Goal: Task Accomplishment & Management: Manage account settings

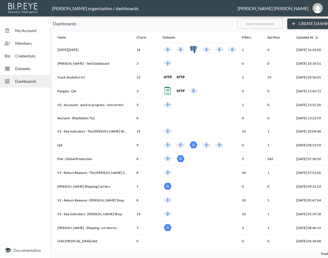
click at [278, 26] on input "text" at bounding box center [260, 24] width 46 height 14
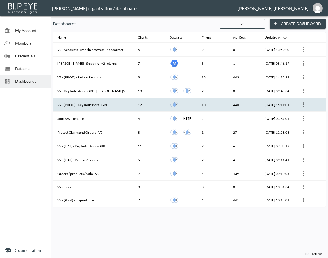
type input "v2"
click at [103, 104] on th "V2 - (PROD) - Key Indicators - GBP" at bounding box center [93, 105] width 81 height 14
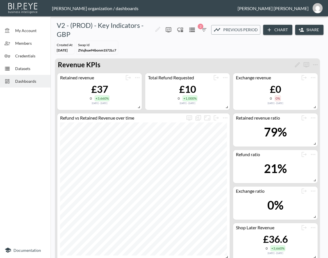
click at [318, 31] on button "Share" at bounding box center [309, 30] width 28 height 10
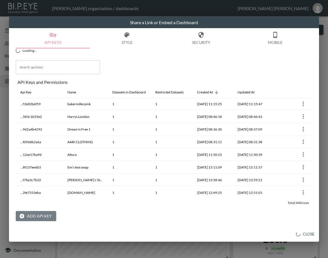
click at [39, 219] on button "Add API Key" at bounding box center [36, 216] width 40 height 10
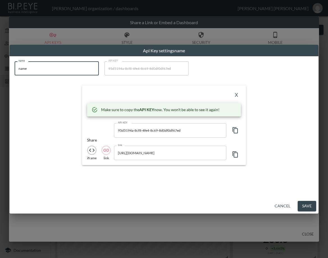
click at [76, 69] on input "name" at bounding box center [57, 68] width 84 height 14
drag, startPoint x: 76, startPoint y: 69, endPoint x: 2, endPoint y: 71, distance: 73.6
click at [2, 70] on div "Api Key settings name name name name API KEY 95d5194a-8cf8-4fe4-8c69-8d0df0df67…" at bounding box center [164, 129] width 328 height 258
paste input "Mochipan"
type input "Mochipan"
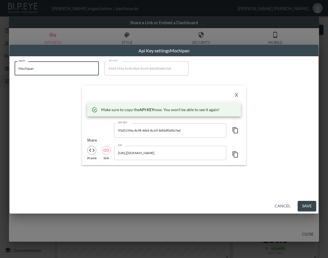
click at [237, 132] on icon "button" at bounding box center [235, 130] width 7 height 7
click at [207, 97] on div "X" at bounding box center [164, 94] width 154 height 9
click at [234, 95] on button "X" at bounding box center [236, 94] width 9 height 9
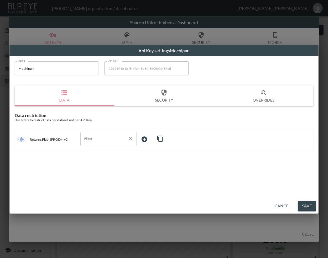
click at [110, 139] on input "Filter" at bounding box center [104, 138] width 43 height 9
click at [91, 169] on span "swap_id" at bounding box center [108, 169] width 47 height 5
type input "swap_id"
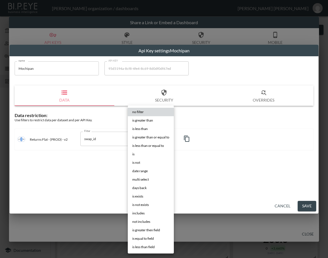
click at [152, 140] on body "BI.P.EYE, Interactive Analytics Dashboards - app [PERSON_NAME] organization / d…" at bounding box center [164, 129] width 328 height 258
drag, startPoint x: 130, startPoint y: 150, endPoint x: 139, endPoint y: 151, distance: 8.9
click at [130, 150] on li "is" at bounding box center [151, 154] width 46 height 8
type input "is"
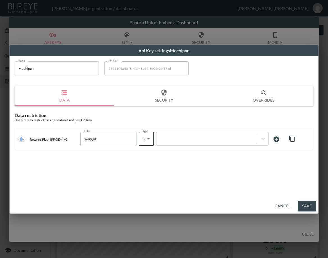
click at [180, 134] on div at bounding box center [212, 138] width 112 height 13
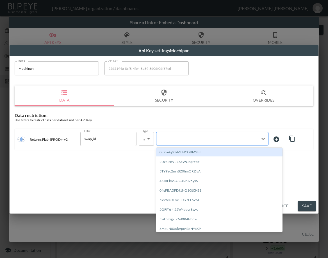
paste input "XR04UntupBclGQocIVCT"
type input "XR04UntupBclGQocIVCT"
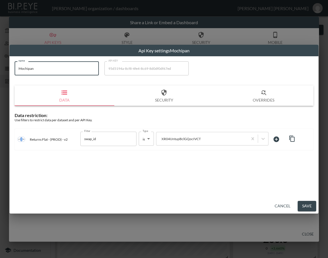
drag, startPoint x: 41, startPoint y: 72, endPoint x: 10, endPoint y: 71, distance: 30.3
click at [10, 71] on div "name Mochipan name API KEY 95d5194a-8cf8-4fe4-8c69-8d0df0df67ed API KEY Data Se…" at bounding box center [164, 127] width 309 height 142
click at [307, 207] on button "Save" at bounding box center [307, 206] width 19 height 10
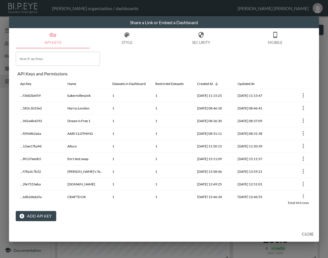
click at [305, 233] on button "Close" at bounding box center [308, 234] width 18 height 10
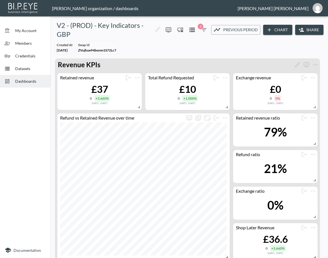
click at [33, 80] on span "Dashboards" at bounding box center [30, 81] width 31 height 6
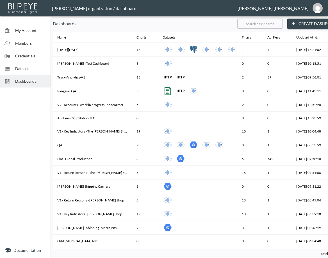
click at [265, 21] on input "text" at bounding box center [260, 24] width 46 height 14
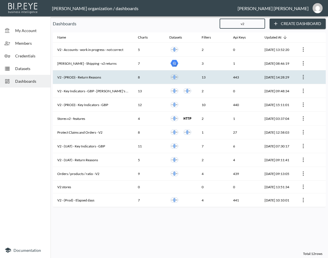
type input "v2"
click at [106, 78] on th "V2 - (PROD) - Return Reasons" at bounding box center [93, 77] width 81 height 14
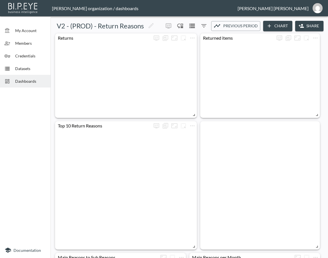
click at [305, 27] on button "Share" at bounding box center [309, 26] width 28 height 10
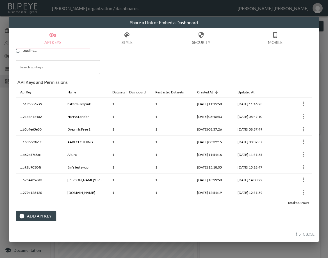
drag, startPoint x: 146, startPoint y: 214, endPoint x: 139, endPoint y: 215, distance: 6.6
click at [146, 214] on div "Add API Key" at bounding box center [164, 216] width 297 height 10
click at [47, 216] on button "Add API Key" at bounding box center [36, 216] width 40 height 10
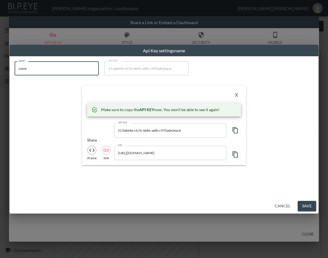
drag, startPoint x: 40, startPoint y: 61, endPoint x: 2, endPoint y: 71, distance: 39.2
click at [2, 71] on div "Api Key settings name name name name API KEY 213a8d4e-cb76-4e86-aefb-c970ade2ea…" at bounding box center [164, 129] width 328 height 258
paste input "Mochipan"
type input "Mochipan"
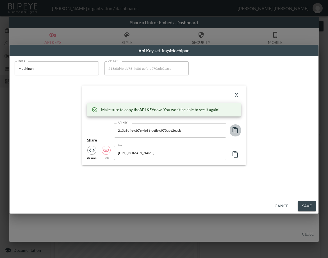
click at [234, 130] on icon "button" at bounding box center [235, 130] width 5 height 6
drag, startPoint x: 204, startPoint y: 97, endPoint x: 212, endPoint y: 94, distance: 9.0
click at [204, 96] on div "X" at bounding box center [164, 94] width 154 height 9
click at [236, 95] on button "X" at bounding box center [236, 94] width 9 height 9
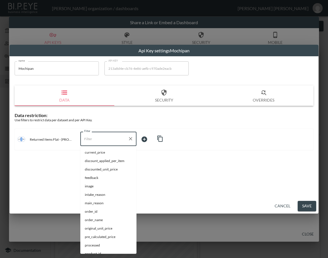
click at [102, 139] on input "Filter" at bounding box center [104, 138] width 43 height 9
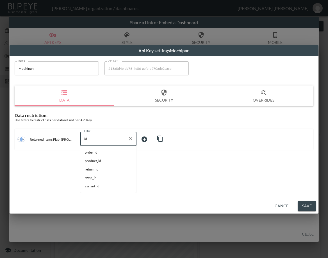
click at [108, 180] on li "swap_id" at bounding box center [108, 177] width 56 height 8
type input "swap_id"
click at [151, 136] on body "BI.P.EYE, Interactive Analytics Dashboards - app [PERSON_NAME] organization / d…" at bounding box center [164, 129] width 328 height 258
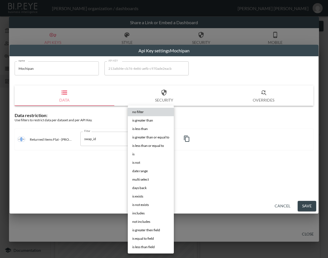
click at [137, 154] on li "is" at bounding box center [151, 154] width 46 height 8
type input "is"
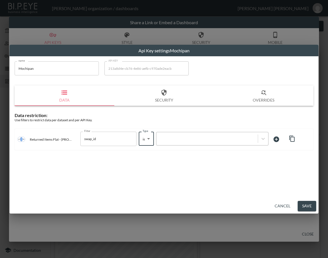
click at [178, 139] on div at bounding box center [207, 138] width 96 height 5
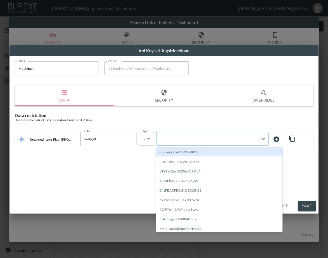
paste input "XR04UntupBclGQocIVCT"
type input "XR04UntupBclGQocIVCT"
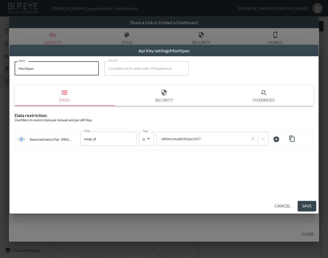
drag, startPoint x: 68, startPoint y: 69, endPoint x: 2, endPoint y: 74, distance: 66.5
click at [2, 74] on div "Api Key settings Mochipan name Mochipan name API KEY 213a8d4e-cb76-4e86-aefb-c9…" at bounding box center [164, 129] width 328 height 258
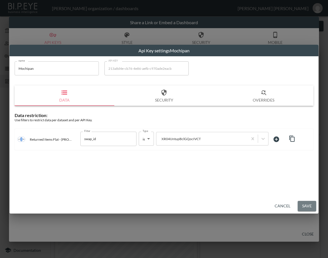
click at [306, 206] on button "Save" at bounding box center [307, 206] width 19 height 10
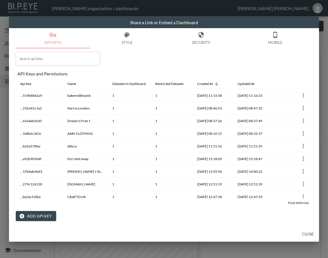
click at [307, 234] on button "Close" at bounding box center [308, 234] width 18 height 10
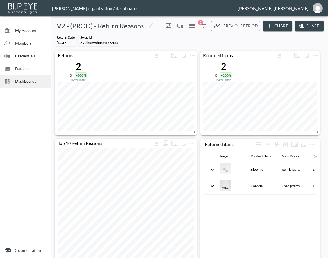
click at [18, 80] on span "Dashboards" at bounding box center [30, 81] width 31 height 6
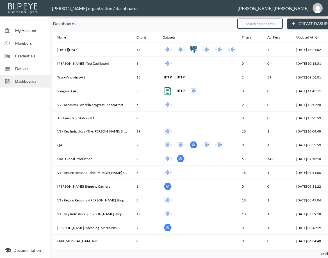
click at [279, 24] on input "text" at bounding box center [260, 24] width 46 height 14
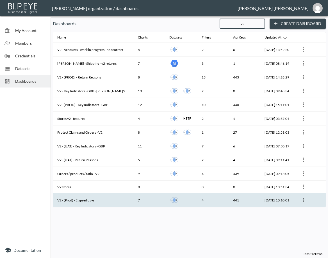
type input "v2"
click at [82, 201] on th "V2 - (Prod) - Elapsed days" at bounding box center [93, 200] width 81 height 14
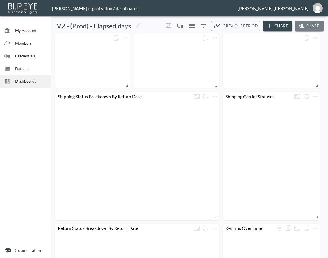
click at [304, 28] on button "Share" at bounding box center [309, 26] width 28 height 10
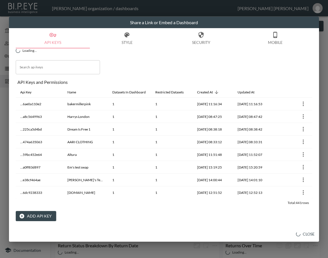
click at [42, 217] on button "Add API Key" at bounding box center [36, 216] width 40 height 10
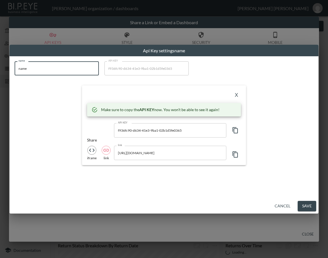
drag, startPoint x: 57, startPoint y: 72, endPoint x: 2, endPoint y: 79, distance: 55.2
click at [2, 79] on div "Api Key settings name name name name API KEY f936fc90-d634-41e3-9ba1-02b1d5fe03…" at bounding box center [164, 129] width 328 height 258
paste input "Mochipan"
type input "Mochipan"
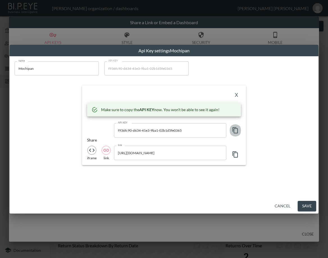
click at [238, 130] on icon "button" at bounding box center [235, 130] width 7 height 7
drag, startPoint x: 169, startPoint y: 93, endPoint x: 180, endPoint y: 95, distance: 11.7
click at [169, 93] on div "X" at bounding box center [164, 94] width 154 height 9
click at [240, 92] on button "X" at bounding box center [236, 94] width 9 height 9
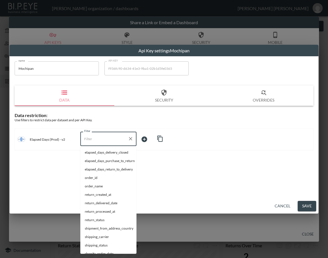
click at [107, 138] on input "Filter" at bounding box center [104, 138] width 43 height 9
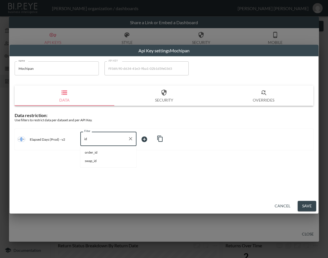
click at [91, 164] on li "swap_id" at bounding box center [108, 160] width 56 height 8
type input "swap_id"
click at [146, 139] on body "BI.P.EYE, Interactive Analytics Dashboards - app [PERSON_NAME] organization / d…" at bounding box center [164, 129] width 328 height 258
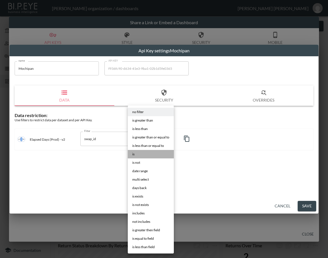
click at [138, 153] on li "is" at bounding box center [151, 154] width 46 height 8
type input "is"
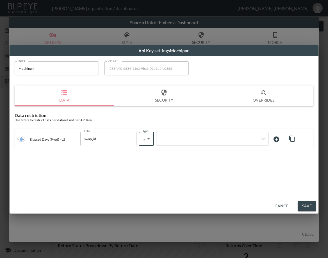
click at [191, 141] on div at bounding box center [206, 139] width 101 height 8
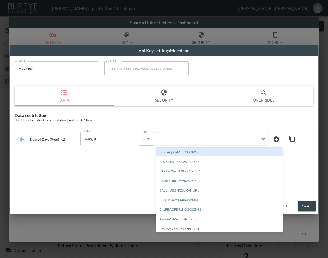
paste input "XR04UntupBclGQocIVCT"
type input "XR04UntupBclGQocIVCT"
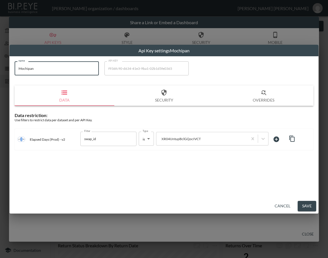
drag, startPoint x: 31, startPoint y: 72, endPoint x: 11, endPoint y: 72, distance: 20.2
click at [11, 71] on div "name Mochipan name API KEY f936fc90-d634-41e3-9ba1-02b1d5fe0365 API KEY Data Se…" at bounding box center [164, 127] width 309 height 142
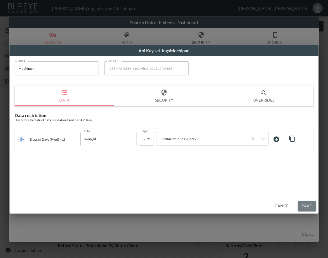
click at [307, 205] on button "Save" at bounding box center [307, 206] width 19 height 10
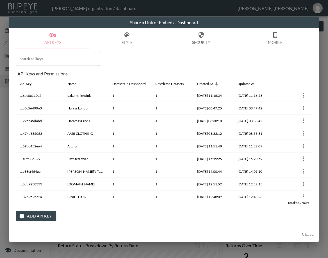
click at [307, 233] on button "Close" at bounding box center [308, 234] width 18 height 10
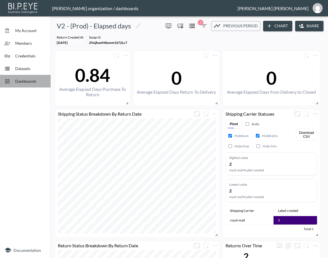
click at [36, 83] on span "Dashboards" at bounding box center [30, 81] width 31 height 6
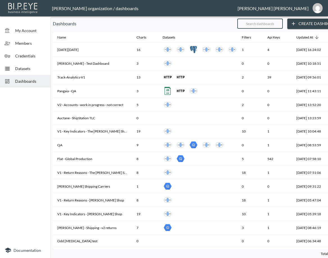
click at [283, 24] on input "text" at bounding box center [260, 24] width 46 height 14
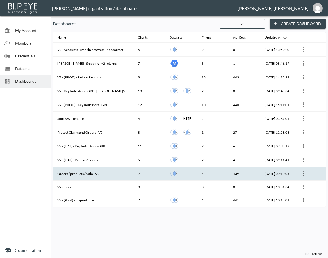
type input "v2"
click at [93, 170] on th "Orders / products / ratio - V2" at bounding box center [93, 174] width 81 height 14
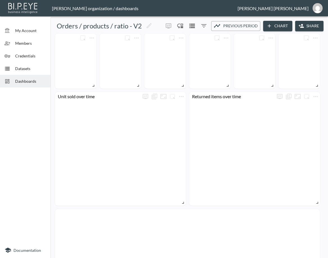
click at [307, 28] on button "Share" at bounding box center [309, 26] width 28 height 10
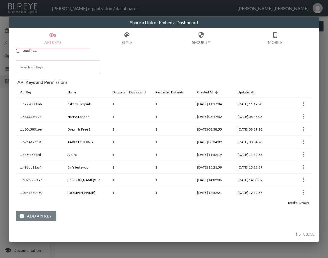
click at [31, 216] on button "Add API Key" at bounding box center [36, 216] width 40 height 10
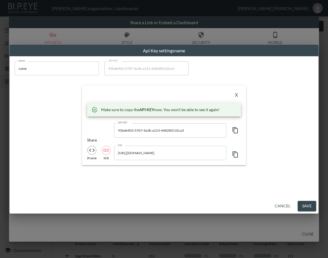
click at [56, 70] on input "name" at bounding box center [57, 68] width 84 height 14
drag, startPoint x: 56, startPoint y: 70, endPoint x: 29, endPoint y: 73, distance: 27.1
click at [29, 73] on input "name" at bounding box center [57, 68] width 84 height 14
paste input "Mochipan"
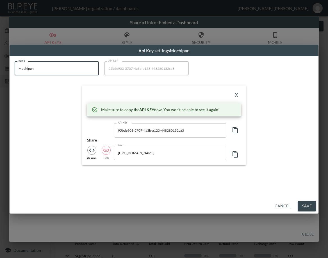
type input "Mochipan"
click at [235, 129] on icon "button" at bounding box center [235, 130] width 5 height 6
click at [182, 92] on div "X" at bounding box center [164, 94] width 154 height 9
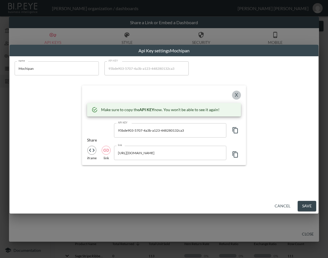
click at [237, 93] on button "X" at bounding box center [236, 94] width 9 height 9
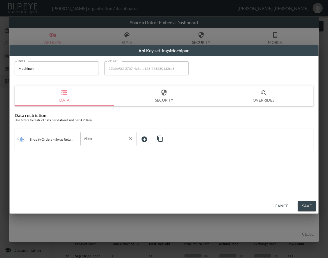
click at [114, 143] on div "Filter" at bounding box center [108, 138] width 56 height 14
click at [89, 170] on span "swap_id" at bounding box center [108, 169] width 47 height 5
type input "swap_id"
click at [148, 137] on body "BI.P.EYE, Interactive Analytics Dashboards - app [PERSON_NAME] organization / d…" at bounding box center [164, 129] width 328 height 258
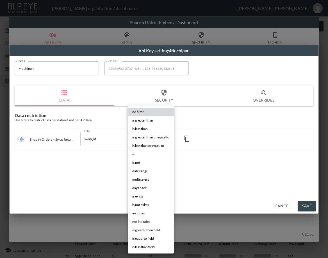
click at [150, 154] on li "is" at bounding box center [151, 154] width 46 height 8
type input "is"
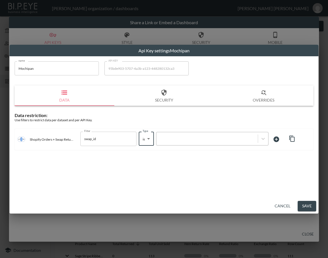
click at [177, 135] on div at bounding box center [206, 139] width 101 height 8
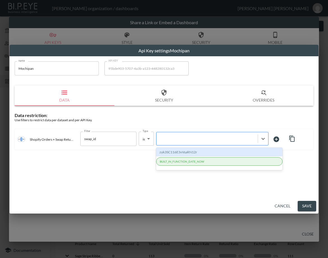
paste input "XR04UntupBclGQocIVCT"
type input "XR04UntupBclGQocIVCT"
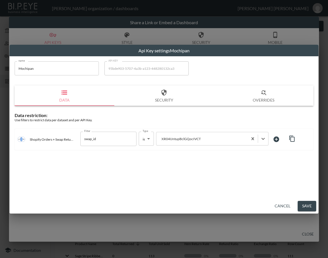
click at [305, 204] on button "Save" at bounding box center [307, 206] width 19 height 10
